Goal: Transaction & Acquisition: Purchase product/service

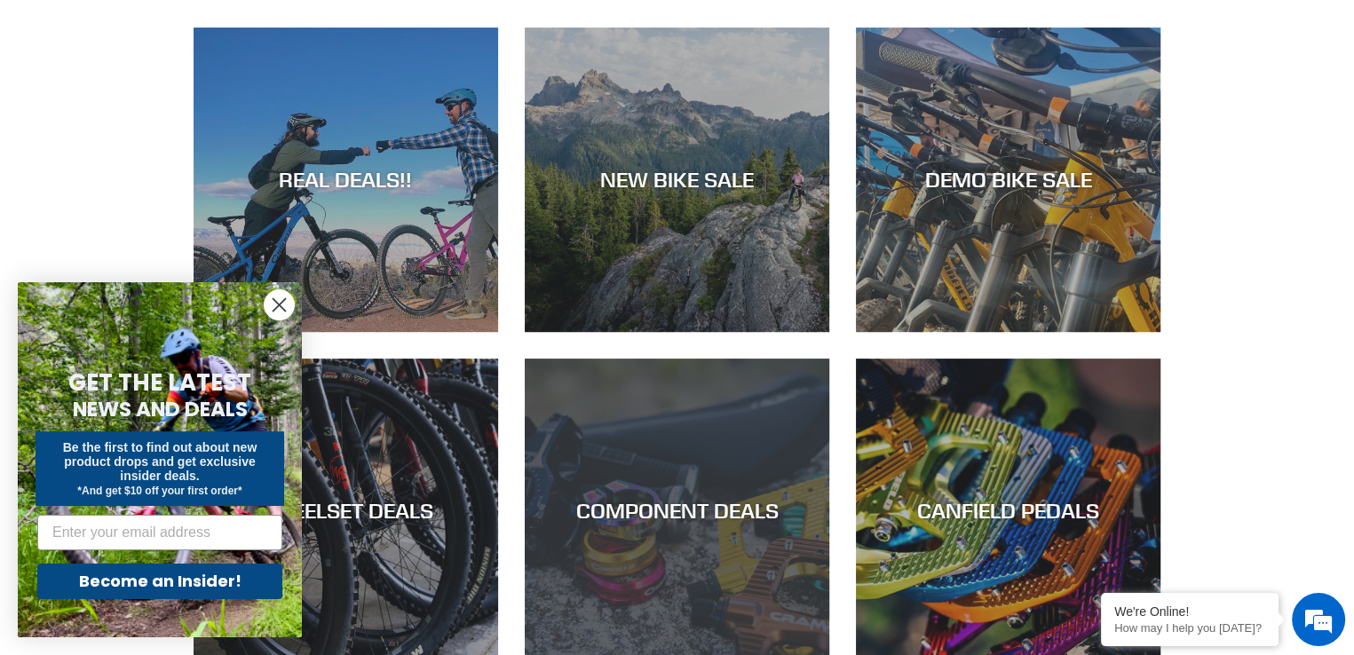
scroll to position [1154, 0]
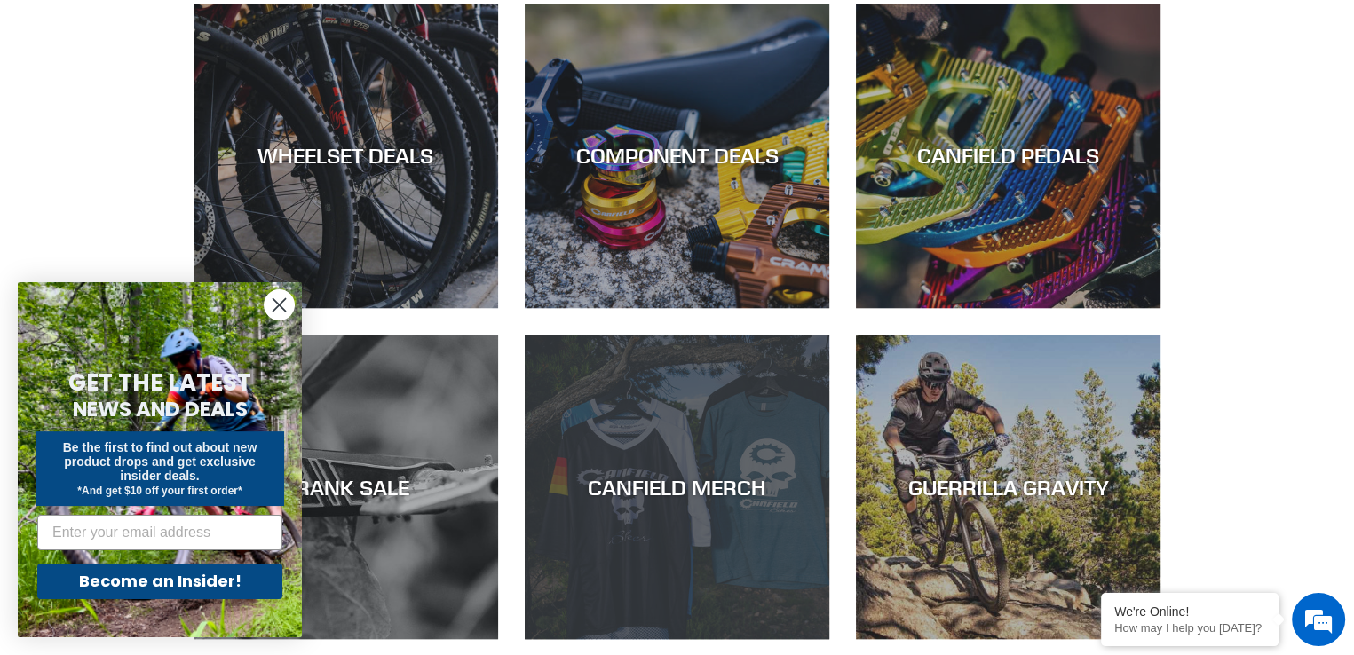
click at [645, 487] on div "CANFIELD MERCH" at bounding box center [677, 487] width 305 height 26
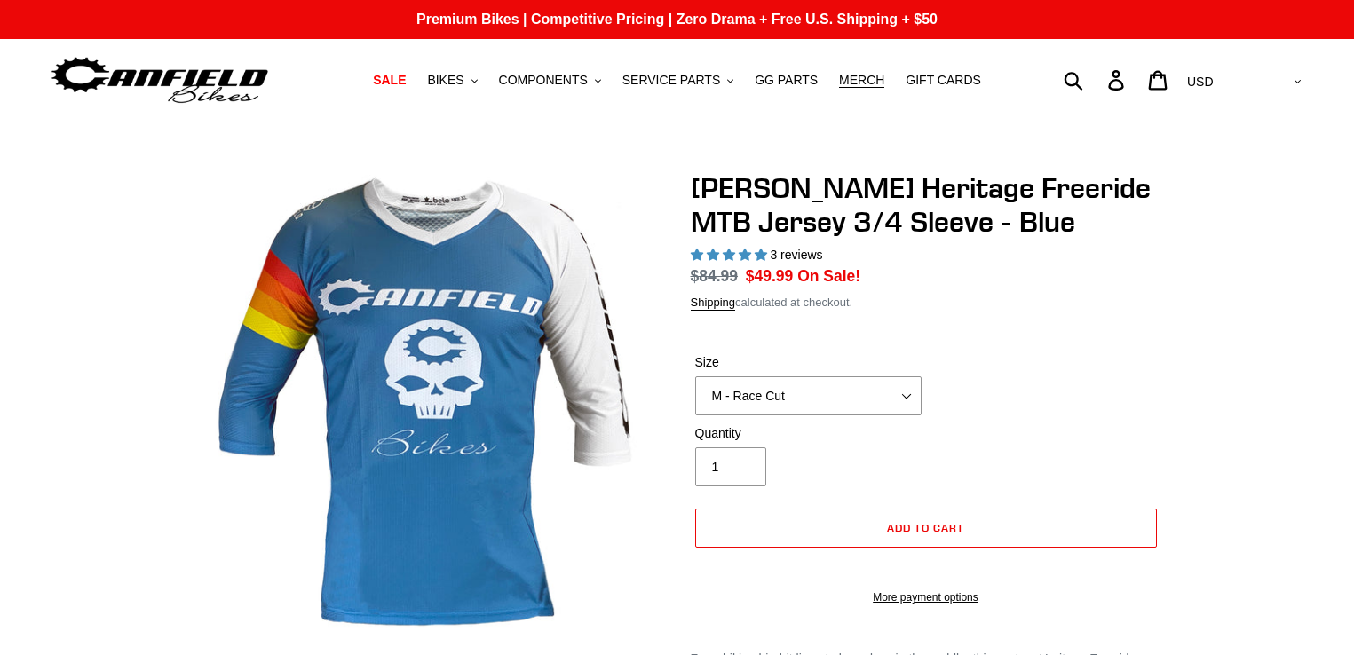
select select "highest-rating"
click at [774, 410] on select "S - Race Cut M - Race Cut L - Race Cut XL - Race Cut XXL - Race Cut S - Club Cu…" at bounding box center [808, 395] width 226 height 39
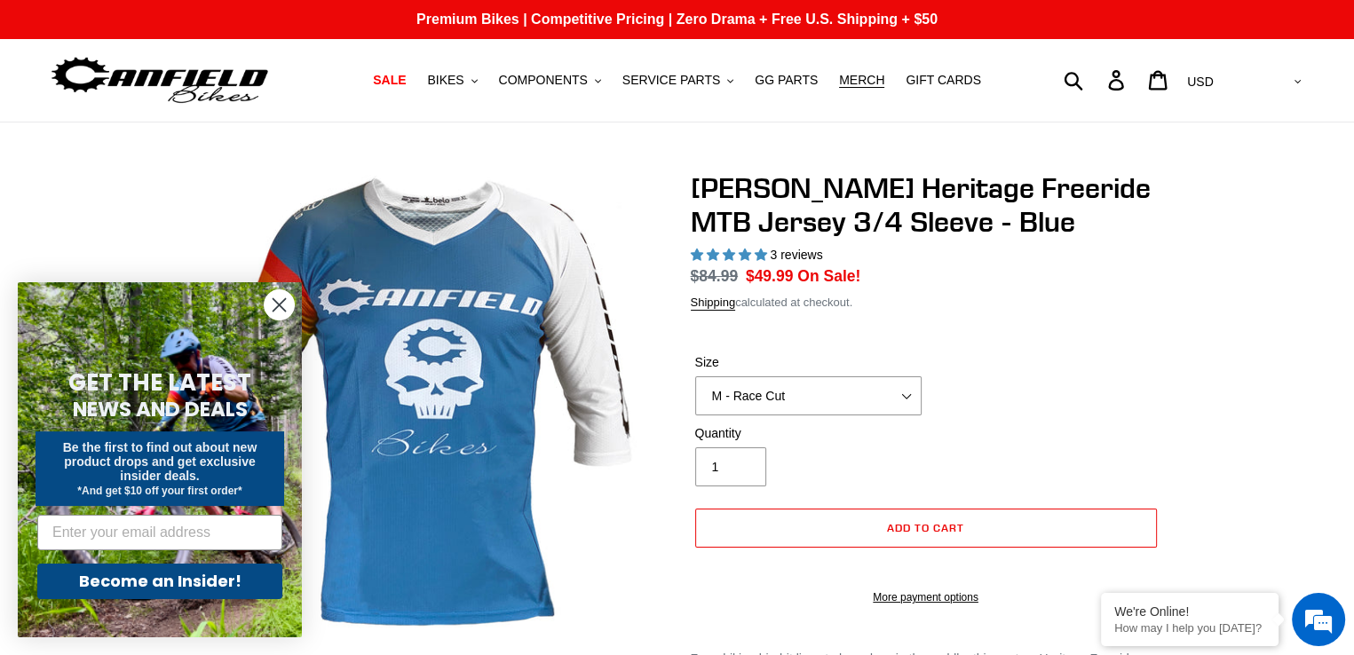
select select "XL - Club Cut"
click at [695, 376] on select "S - Race Cut M - Race Cut L - Race Cut XL - Race Cut XXL - Race Cut S - Club Cu…" at bounding box center [808, 395] width 226 height 39
